Goal: Obtain resource: Download file/media

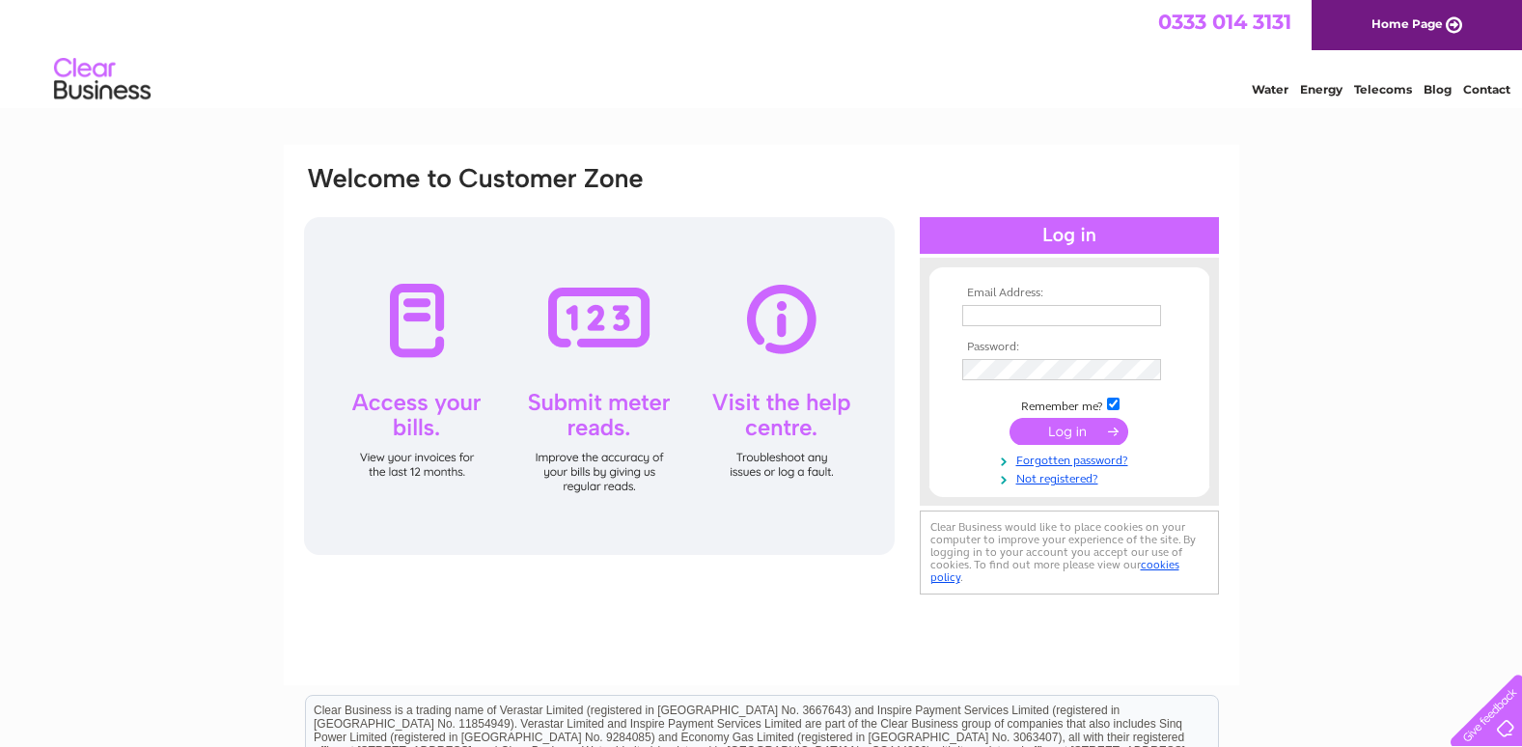
type input "[EMAIL_ADDRESS][DOMAIN_NAME]"
click at [1072, 431] on input "submit" at bounding box center [1069, 431] width 119 height 27
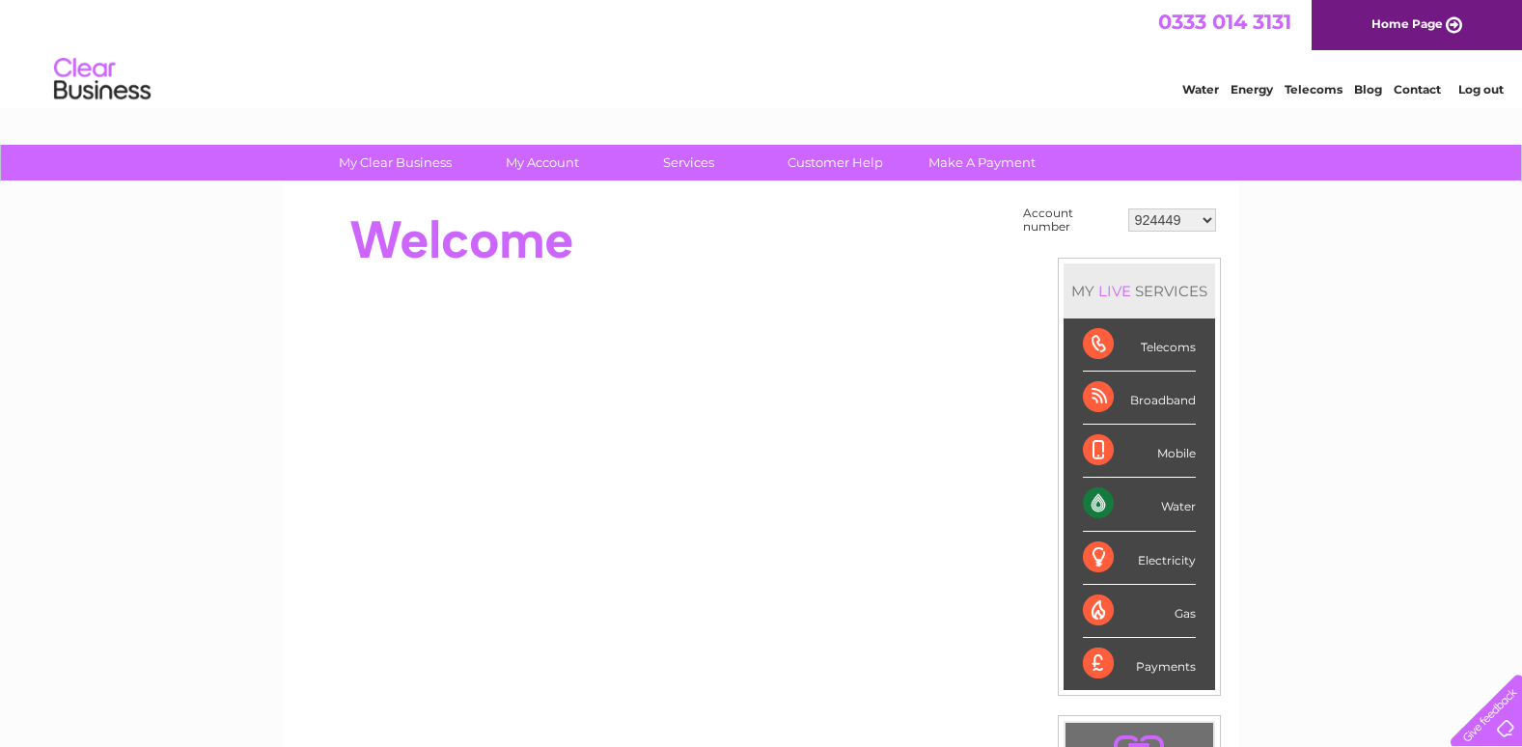
click at [1175, 500] on div "Water" at bounding box center [1139, 504] width 113 height 53
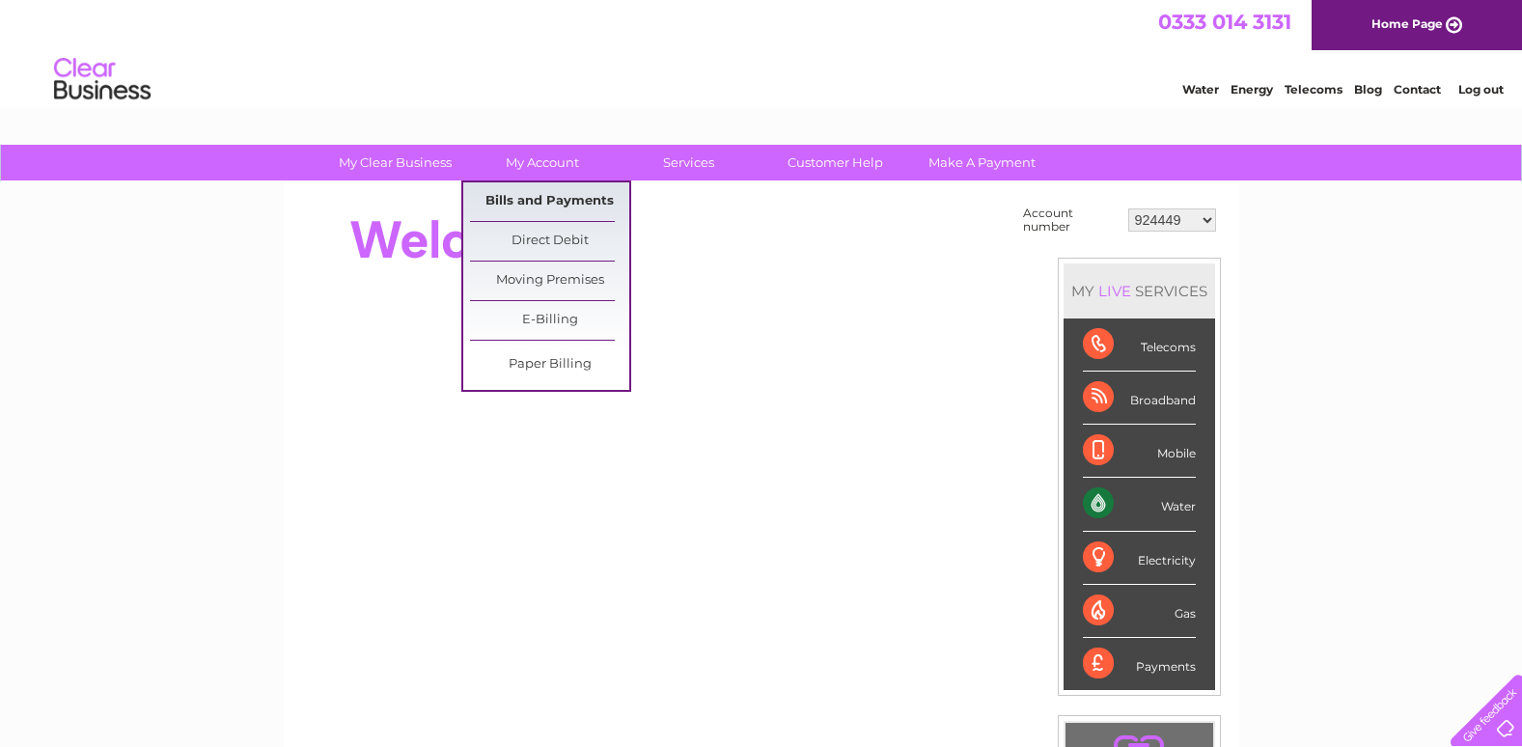
click at [525, 194] on link "Bills and Payments" at bounding box center [549, 201] width 159 height 39
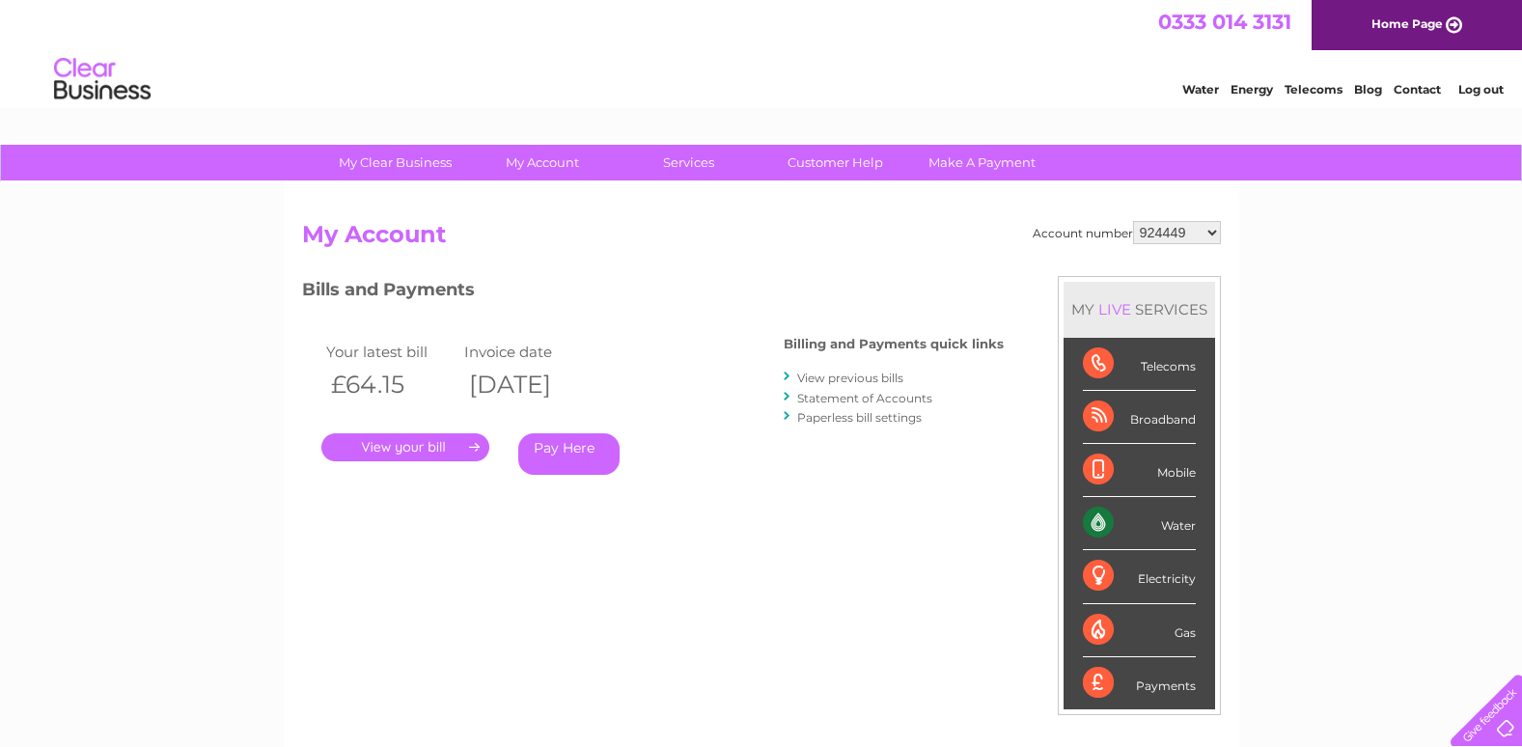
click at [432, 444] on link "." at bounding box center [405, 447] width 168 height 28
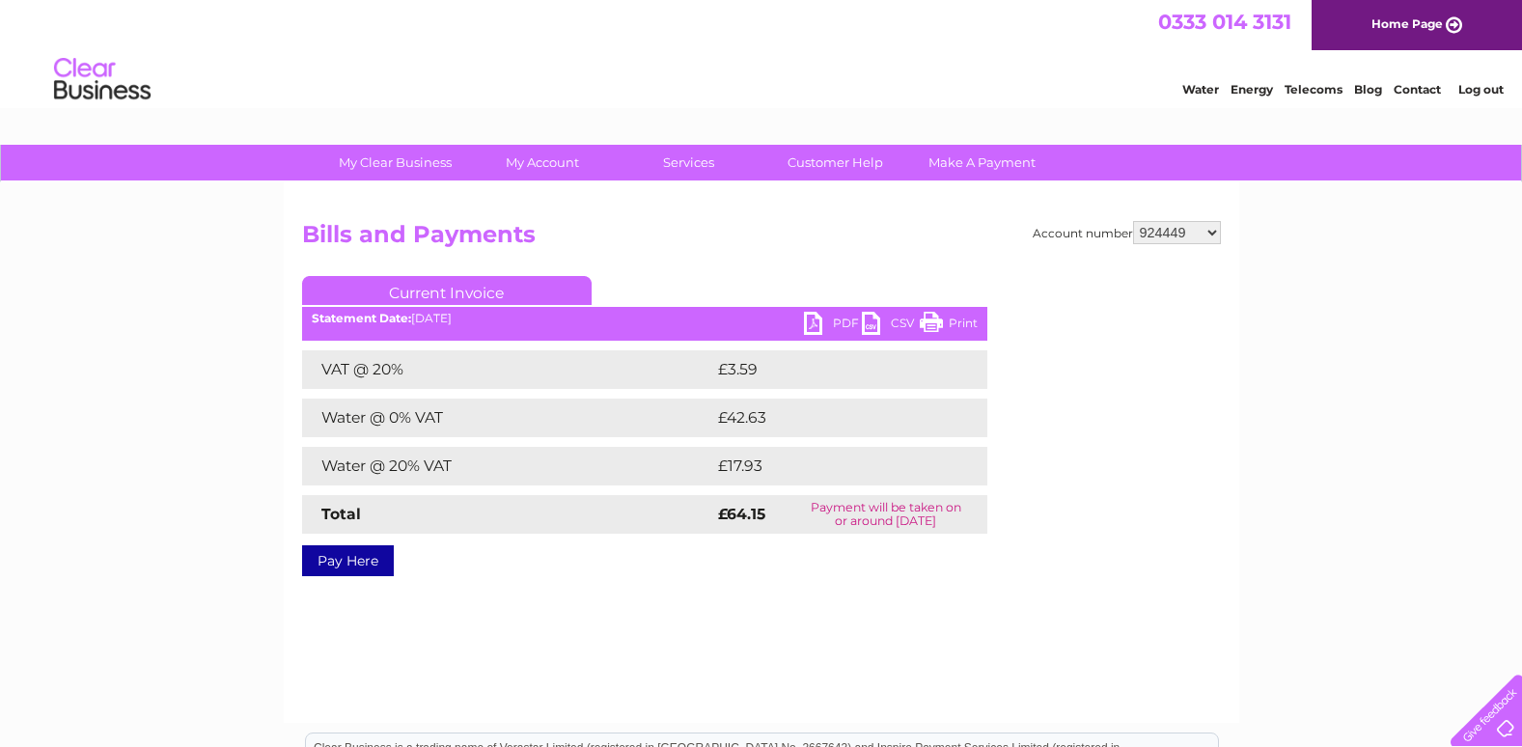
click at [835, 320] on link "PDF" at bounding box center [833, 326] width 58 height 28
click at [1216, 233] on select "924449 981790 981794 982576 30292719" at bounding box center [1177, 232] width 88 height 23
select select "981790"
click at [1133, 221] on select "924449 981790 981794 982576 30292719" at bounding box center [1177, 232] width 88 height 23
click at [1175, 235] on select "924449 981790 981794 982576 30292719" at bounding box center [1177, 232] width 88 height 23
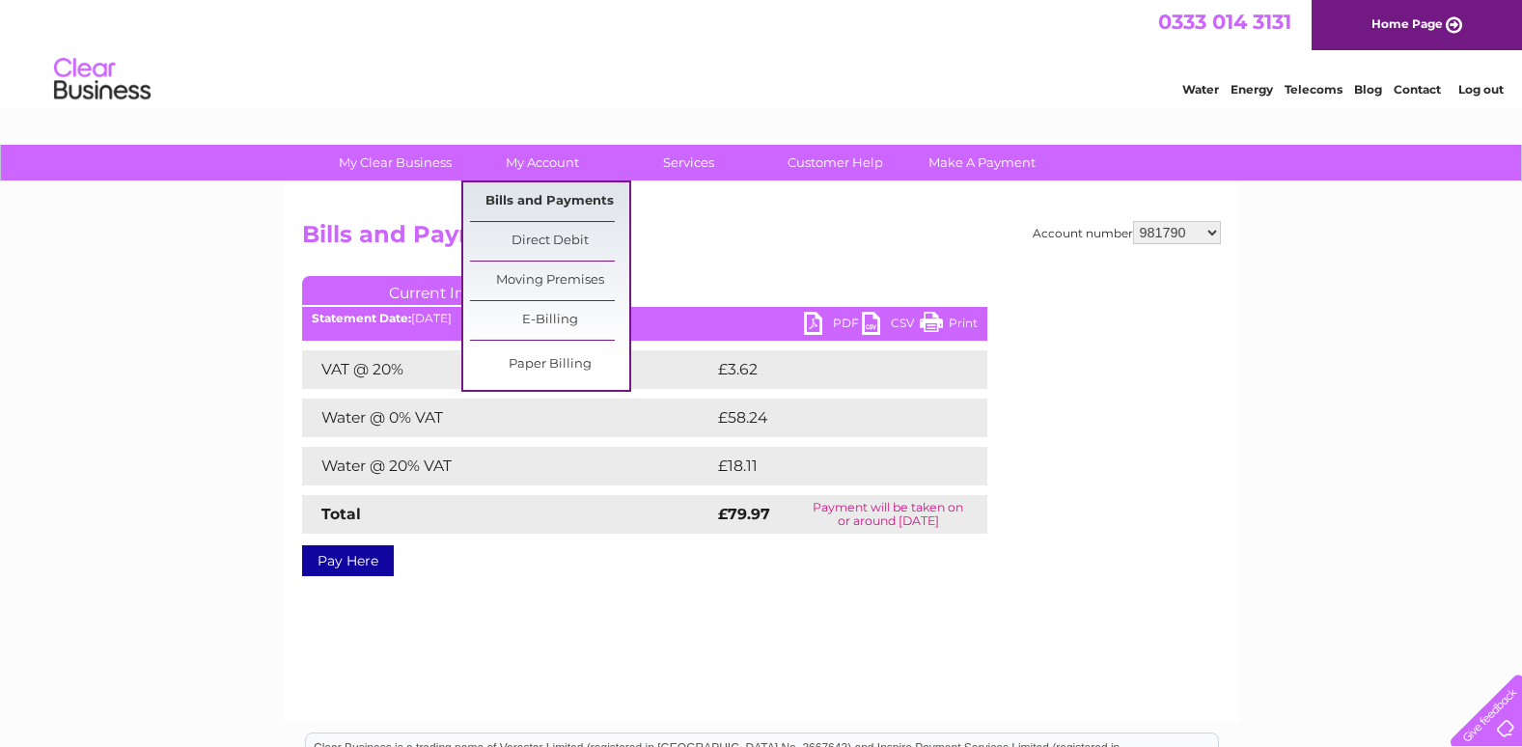
click at [540, 196] on link "Bills and Payments" at bounding box center [549, 201] width 159 height 39
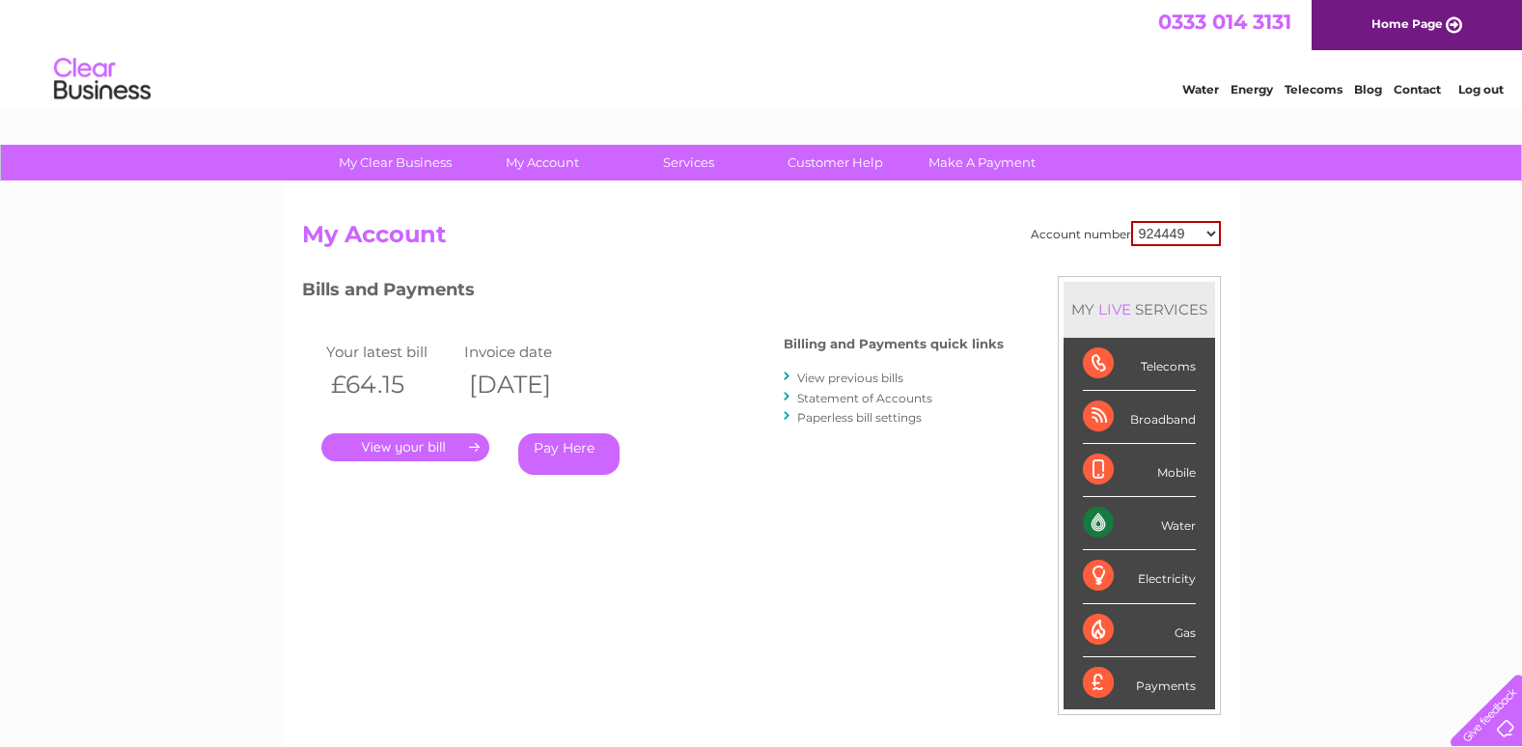
click at [432, 448] on link "." at bounding box center [405, 447] width 168 height 28
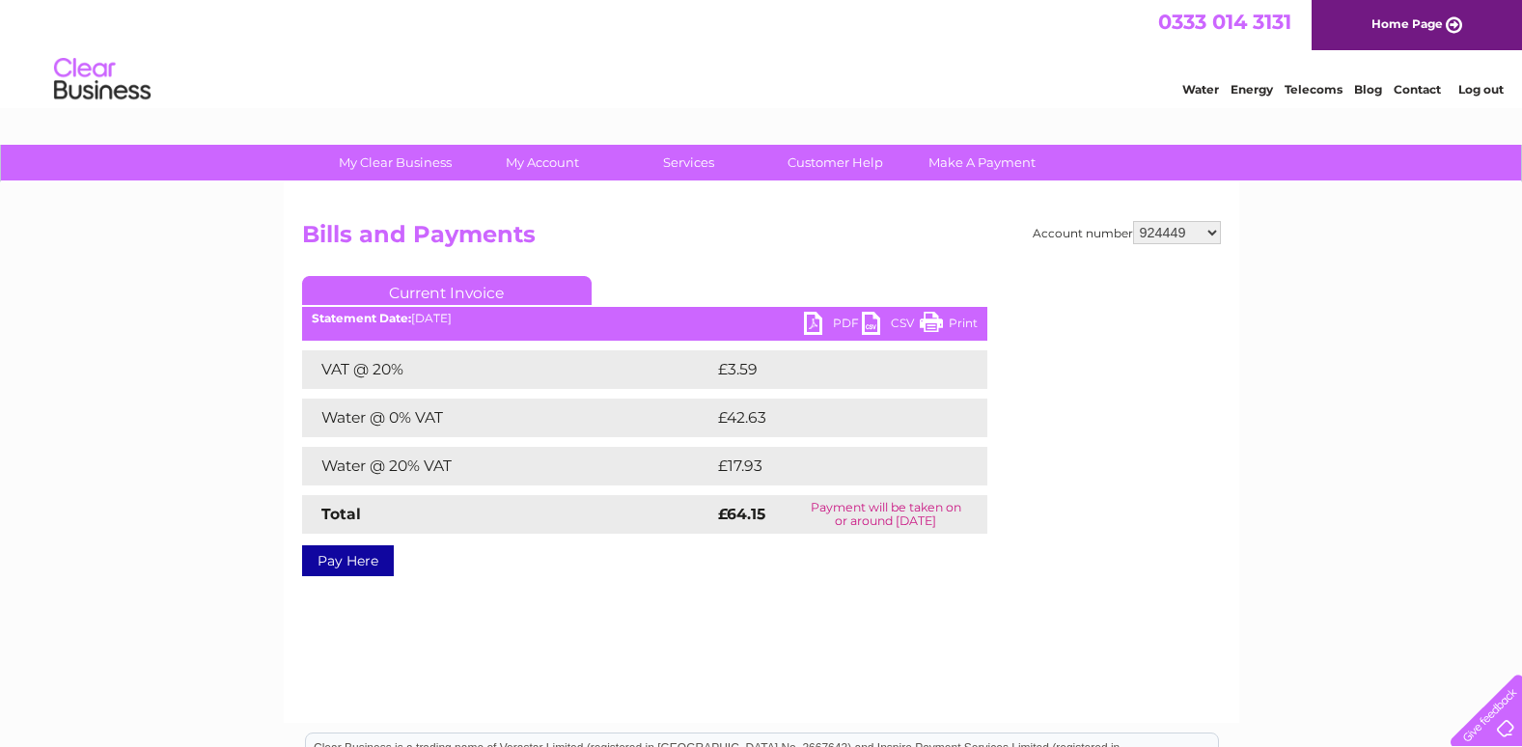
click at [1215, 229] on select "924449 981790 981794 982576 30292719" at bounding box center [1177, 232] width 88 height 23
select select "981790"
click at [1133, 221] on select "924449 981790 981794 982576 30292719" at bounding box center [1177, 232] width 88 height 23
click at [826, 315] on link "PDF" at bounding box center [833, 326] width 58 height 28
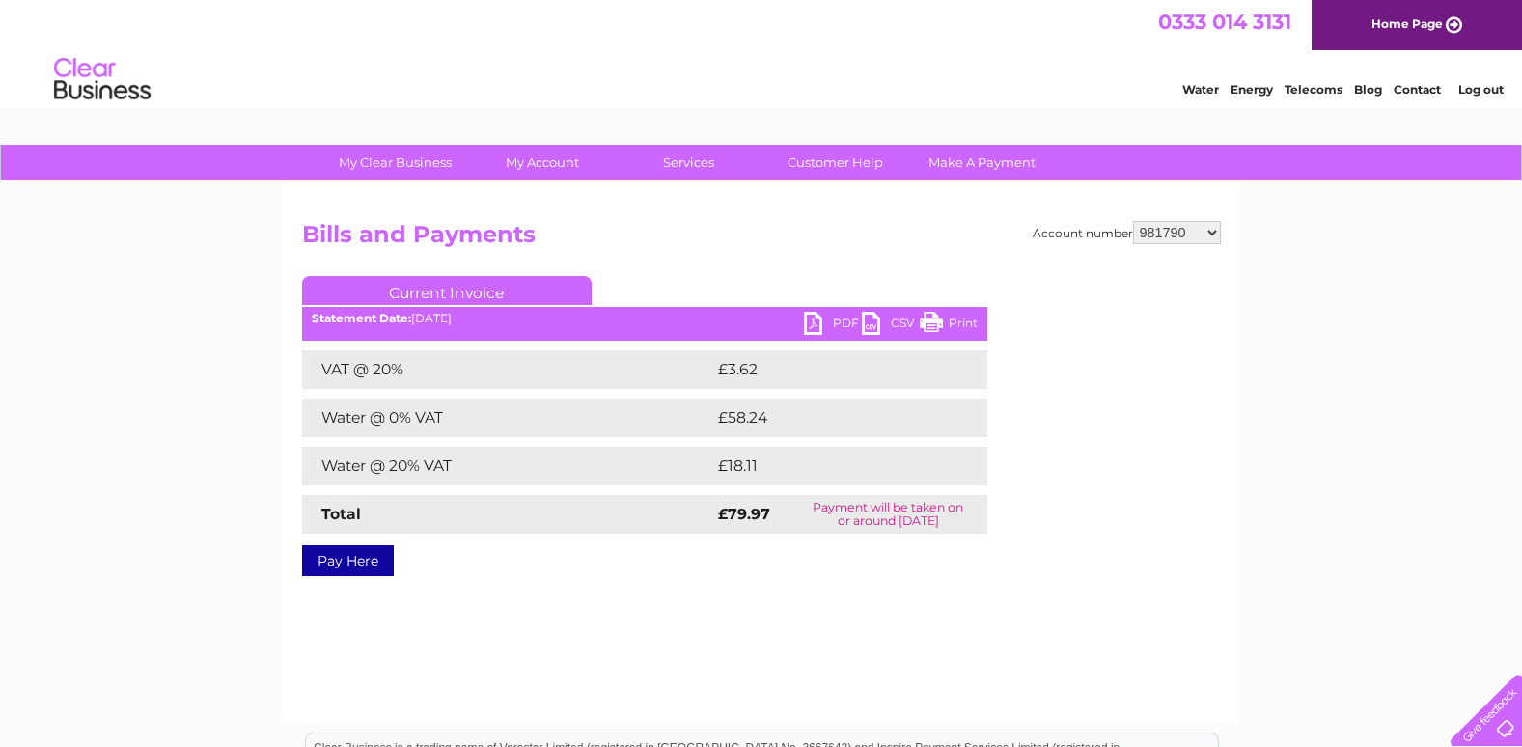
click at [1205, 231] on select "924449 981790 981794 982576 30292719" at bounding box center [1177, 232] width 88 height 23
select select "981794"
click at [1133, 221] on select "924449 981790 981794 982576 30292719" at bounding box center [1177, 232] width 88 height 23
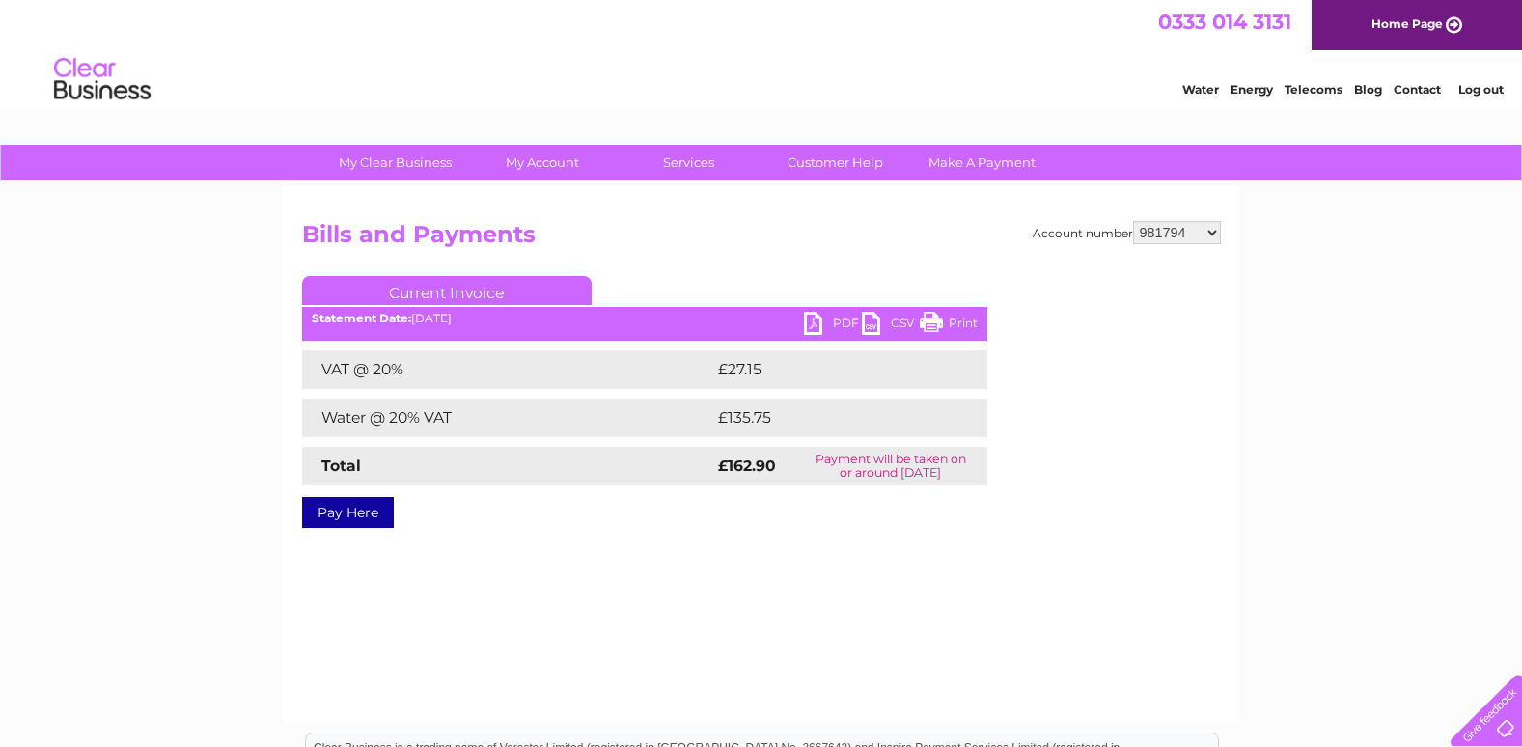
click at [843, 314] on link "PDF" at bounding box center [833, 326] width 58 height 28
click at [1209, 234] on select "924449 981790 981794 982576 30292719" at bounding box center [1177, 232] width 88 height 23
select select "982576"
click at [1133, 221] on select "924449 981790 981794 982576 30292719" at bounding box center [1177, 232] width 88 height 23
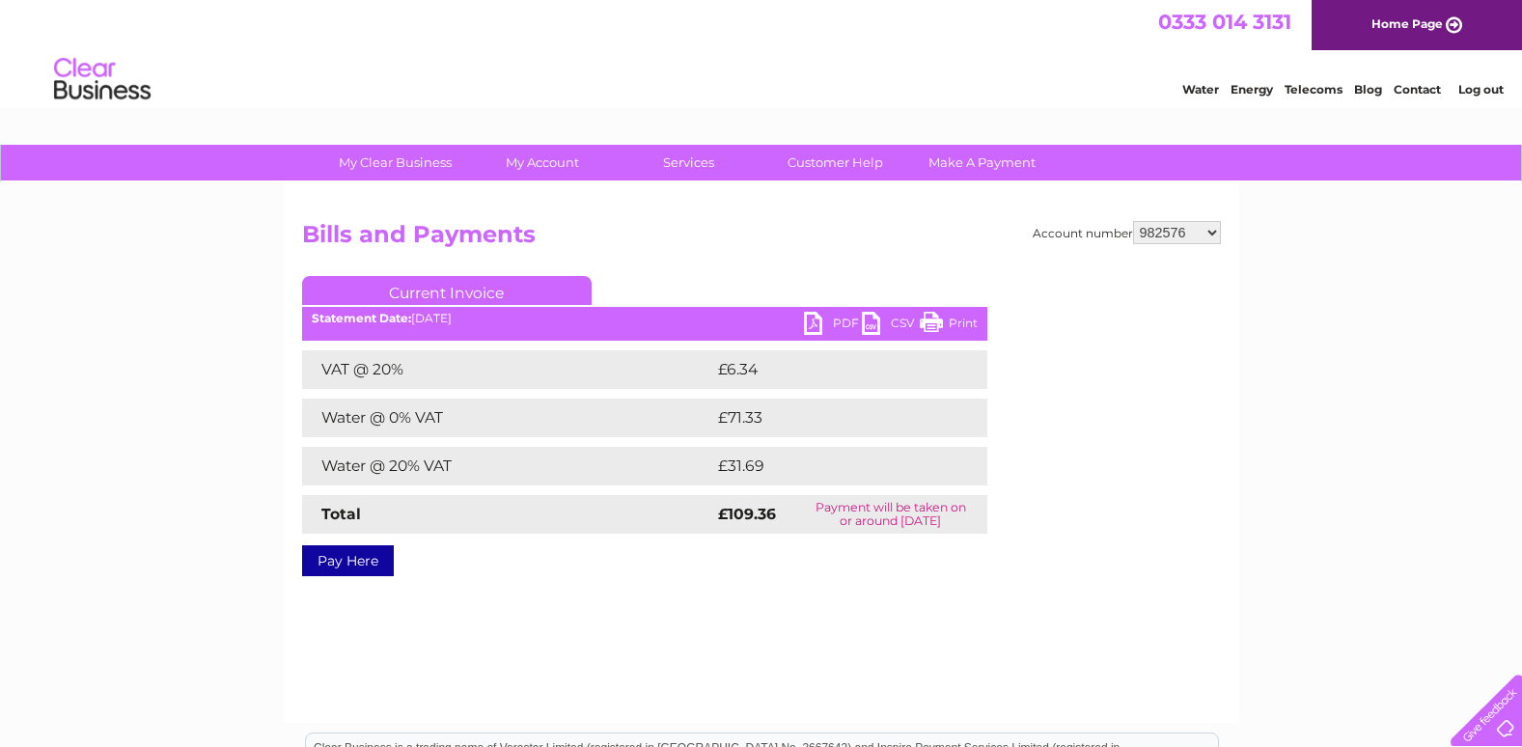
click at [831, 322] on link "PDF" at bounding box center [833, 326] width 58 height 28
click at [1213, 236] on select "924449 981790 981794 982576 30292719" at bounding box center [1177, 232] width 88 height 23
select select "30292719"
click at [1133, 221] on select "924449 981790 981794 982576 30292719" at bounding box center [1177, 232] width 88 height 23
click at [842, 325] on link "PDF" at bounding box center [833, 326] width 58 height 28
